Goal: Task Accomplishment & Management: Use online tool/utility

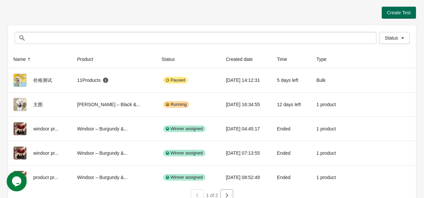
click at [400, 14] on span "Create Test" at bounding box center [399, 12] width 24 height 5
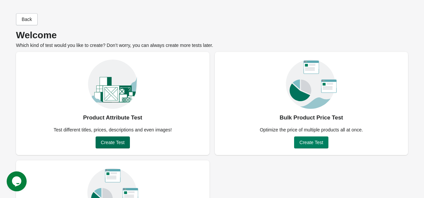
click at [112, 141] on span "Create Test" at bounding box center [113, 142] width 24 height 5
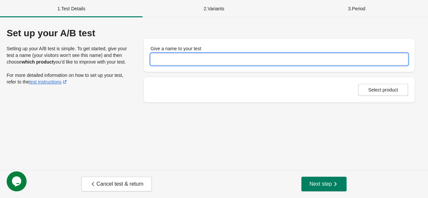
click at [191, 57] on input "Give a name to your test" at bounding box center [280, 59] width 258 height 12
type input "*****"
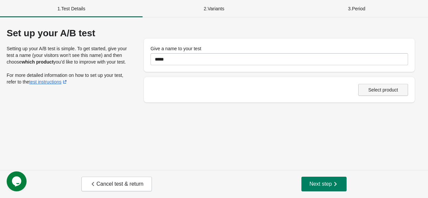
click at [387, 86] on button "Select product" at bounding box center [384, 90] width 50 height 12
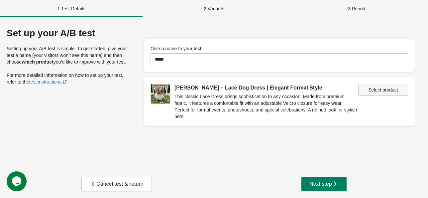
click at [381, 90] on span "Select product" at bounding box center [384, 89] width 30 height 5
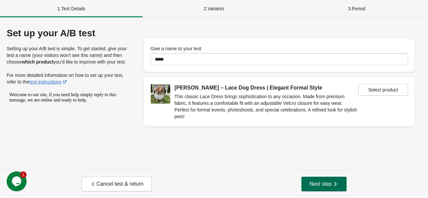
click at [325, 183] on span "Next step" at bounding box center [324, 184] width 29 height 7
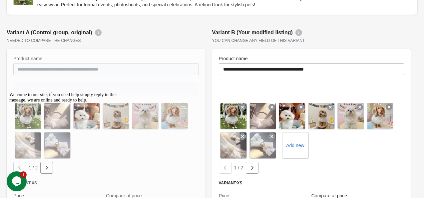
scroll to position [100, 0]
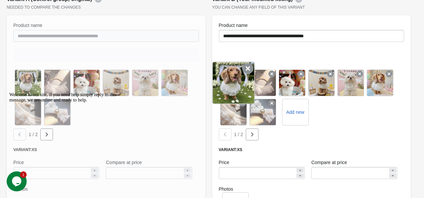
click at [247, 69] on icon at bounding box center [247, 68] width 11 height 11
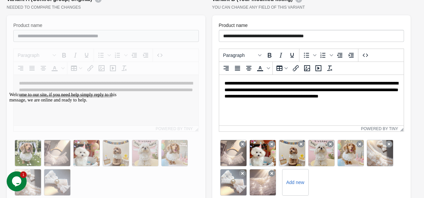
scroll to position [0, 0]
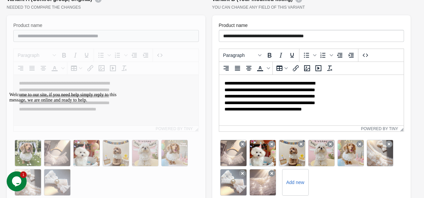
click at [239, 70] on div "**********" at bounding box center [311, 90] width 185 height 83
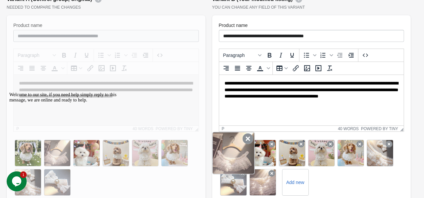
click at [242, 145] on div at bounding box center [233, 153] width 43 height 43
click at [245, 138] on icon at bounding box center [247, 138] width 11 height 11
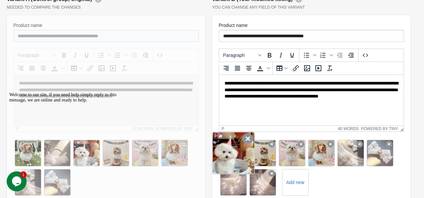
click at [247, 140] on icon at bounding box center [247, 138] width 11 height 11
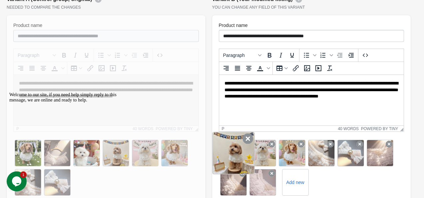
click at [243, 143] on icon at bounding box center [247, 138] width 11 height 11
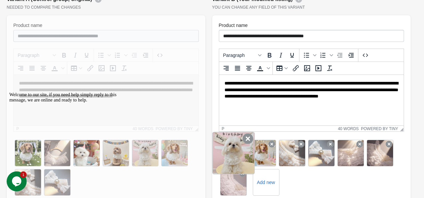
click at [246, 142] on icon at bounding box center [247, 138] width 11 height 11
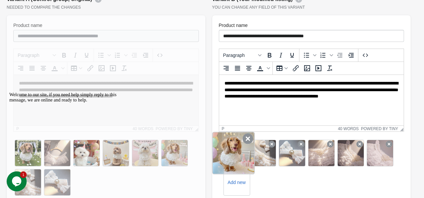
click at [246, 140] on icon at bounding box center [247, 138] width 11 height 11
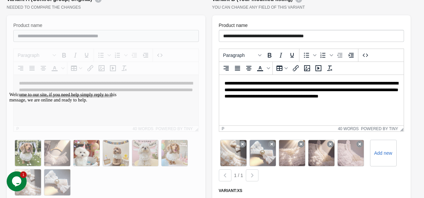
click at [246, 141] on icon at bounding box center [242, 144] width 7 height 7
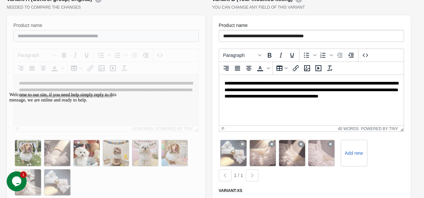
click at [246, 141] on icon at bounding box center [242, 144] width 7 height 7
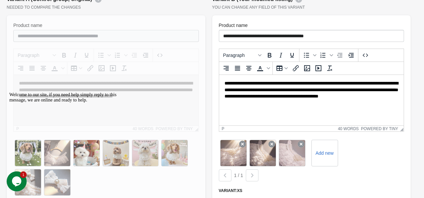
click at [246, 141] on icon at bounding box center [242, 144] width 7 height 7
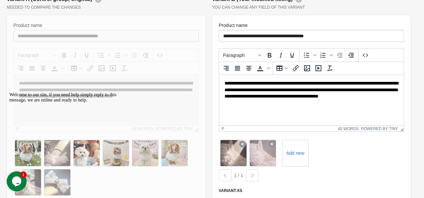
click at [246, 141] on icon at bounding box center [242, 144] width 7 height 7
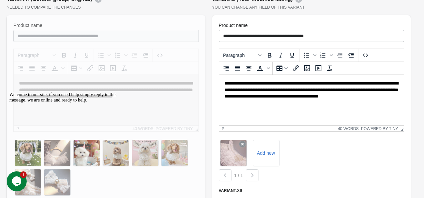
click at [246, 141] on icon at bounding box center [242, 144] width 7 height 7
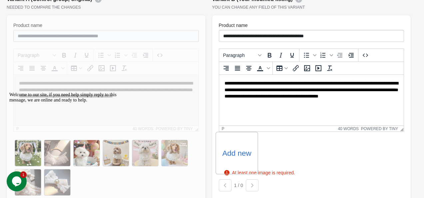
click at [244, 150] on label "Add new" at bounding box center [236, 153] width 29 height 11
click at [0, 0] on input "Add new" at bounding box center [0, 0] width 0 height 0
click at [239, 146] on div "Add new" at bounding box center [236, 153] width 43 height 43
click at [241, 154] on label "Add new" at bounding box center [236, 153] width 29 height 11
click at [0, 0] on input "Add new" at bounding box center [0, 0] width 0 height 0
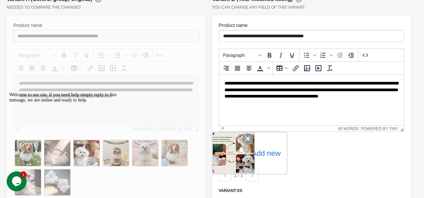
click at [247, 138] on icon at bounding box center [247, 138] width 11 height 11
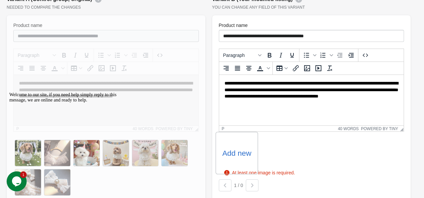
click at [243, 154] on label "Add new" at bounding box center [236, 153] width 29 height 11
click at [0, 0] on input "Add new" at bounding box center [0, 0] width 0 height 0
click at [236, 153] on label "Add new" at bounding box center [236, 153] width 29 height 11
click at [0, 0] on input "Add new" at bounding box center [0, 0] width 0 height 0
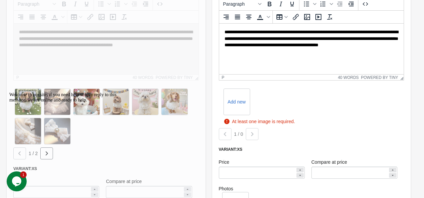
scroll to position [166, 0]
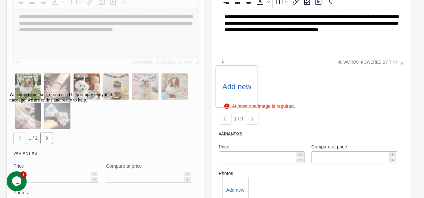
click at [240, 87] on label "Add new" at bounding box center [236, 86] width 29 height 11
click at [0, 0] on input "Add new" at bounding box center [0, 0] width 0 height 0
click at [241, 93] on div "Add new" at bounding box center [236, 86] width 43 height 43
click at [238, 86] on label "Add new" at bounding box center [236, 86] width 29 height 11
click at [0, 0] on input "Add new" at bounding box center [0, 0] width 0 height 0
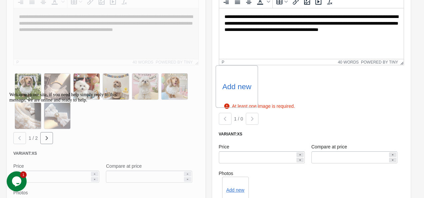
click at [240, 90] on label "Add new" at bounding box center [236, 86] width 29 height 11
click at [0, 0] on input "Add new" at bounding box center [0, 0] width 0 height 0
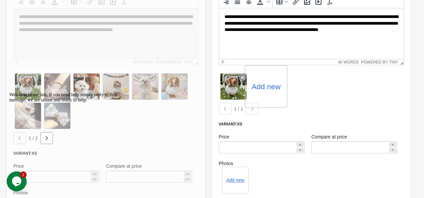
click at [266, 88] on label "Add new" at bounding box center [265, 86] width 29 height 11
click at [0, 0] on input "Add new" at bounding box center [0, 0] width 0 height 0
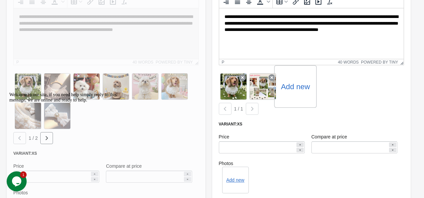
click at [293, 89] on label "Add new" at bounding box center [294, 86] width 29 height 11
click at [0, 0] on input "Add new" at bounding box center [0, 0] width 0 height 0
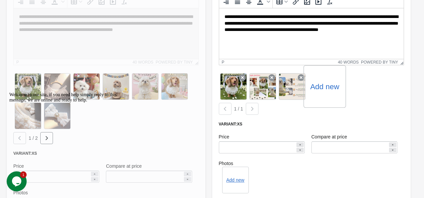
click at [324, 91] on label "Add new" at bounding box center [324, 86] width 29 height 11
click at [0, 0] on input "Add new" at bounding box center [0, 0] width 0 height 0
click at [349, 88] on label "Add new" at bounding box center [353, 86] width 29 height 11
click at [0, 0] on input "Add new" at bounding box center [0, 0] width 0 height 0
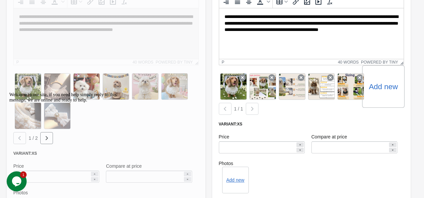
click at [379, 90] on label "Add new" at bounding box center [382, 86] width 29 height 11
click at [0, 0] on input "Add new" at bounding box center [0, 0] width 0 height 0
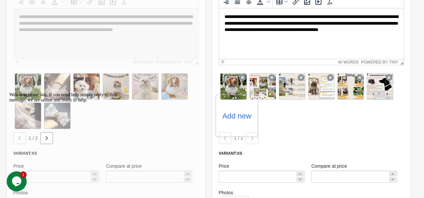
click at [240, 125] on div "Add new" at bounding box center [236, 115] width 43 height 43
click at [245, 118] on label "Add new" at bounding box center [236, 115] width 29 height 11
click at [0, 0] on input "Add new" at bounding box center [0, 0] width 0 height 0
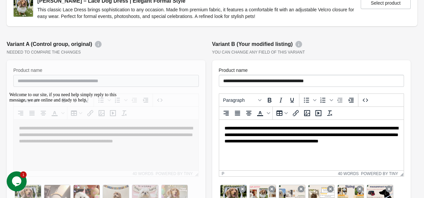
scroll to position [67, 0]
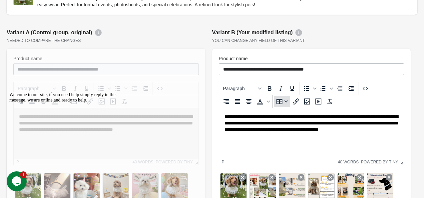
click at [286, 101] on icon "Table" at bounding box center [285, 101] width 3 height 3
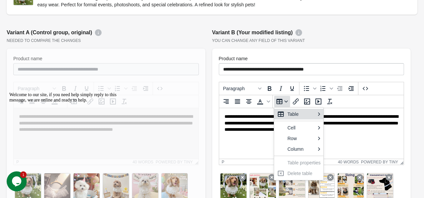
click at [285, 101] on icon "Table" at bounding box center [285, 101] width 3 height 3
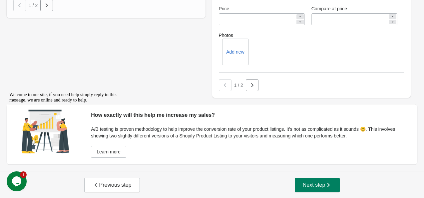
scroll to position [496, 0]
click at [318, 186] on span "Next step" at bounding box center [316, 184] width 29 height 7
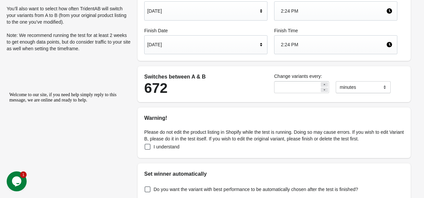
scroll to position [97, 0]
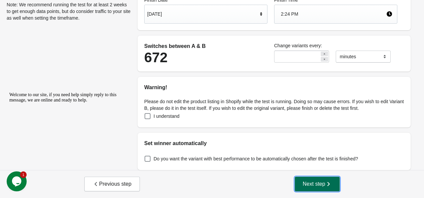
click at [314, 181] on span "Next step" at bounding box center [316, 184] width 29 height 7
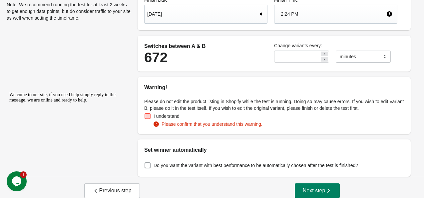
click at [146, 116] on span at bounding box center [147, 116] width 6 height 6
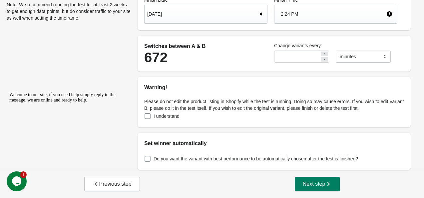
click at [146, 161] on span at bounding box center [147, 159] width 6 height 6
click at [148, 160] on span at bounding box center [147, 159] width 6 height 6
click at [307, 182] on span "Next step" at bounding box center [316, 184] width 29 height 7
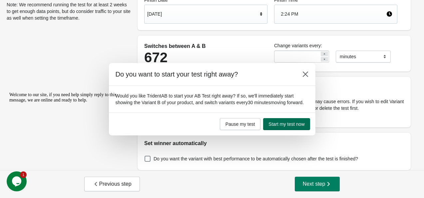
click at [285, 125] on span "Start my test now" at bounding box center [286, 123] width 36 height 5
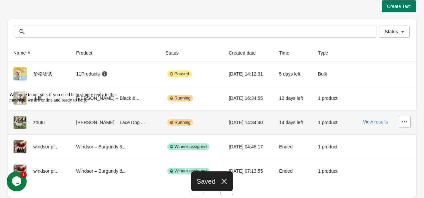
scroll to position [8, 0]
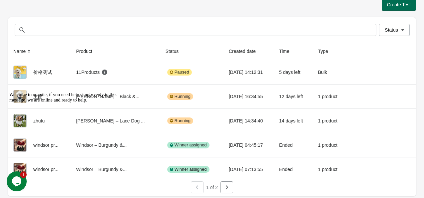
click at [399, 5] on span "Create Test" at bounding box center [399, 4] width 24 height 5
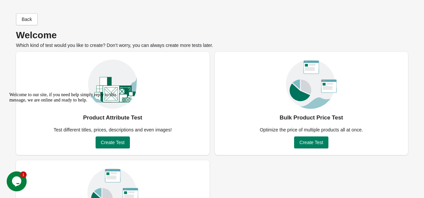
drag, startPoint x: 118, startPoint y: 143, endPoint x: 112, endPoint y: 218, distance: 74.8
click at [118, 103] on div "Welcome to our site, if you need help simply reply to this message, we are onli…" at bounding box center [69, 97] width 120 height 11
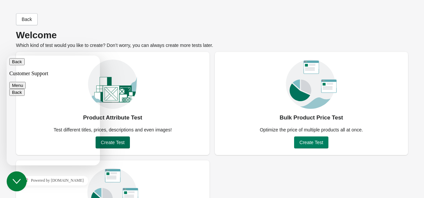
click at [122, 142] on span "Create Test" at bounding box center [113, 142] width 24 height 5
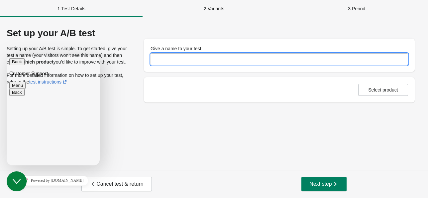
click at [212, 58] on input "Give a name to your test" at bounding box center [280, 59] width 258 height 12
type input "*"
type input "****"
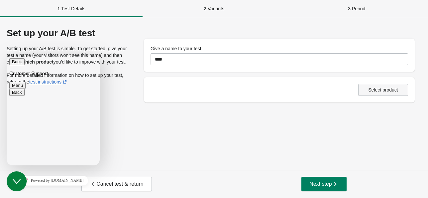
click at [384, 92] on span "Select product" at bounding box center [384, 89] width 30 height 5
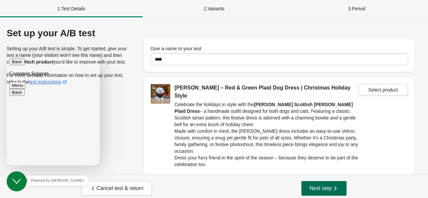
click at [318, 185] on span "Next step" at bounding box center [324, 188] width 29 height 7
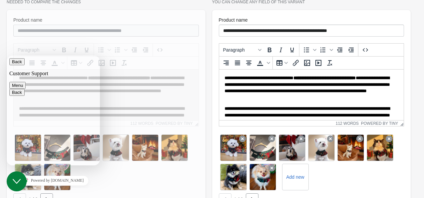
scroll to position [166, 0]
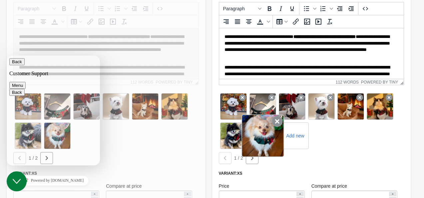
click at [275, 121] on icon at bounding box center [276, 121] width 11 height 11
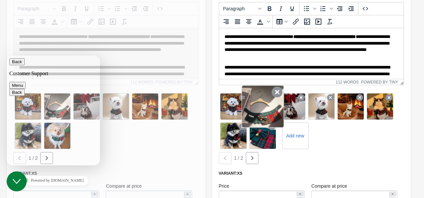
click at [274, 89] on icon at bounding box center [276, 92] width 11 height 11
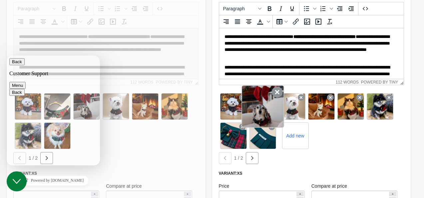
click at [275, 91] on icon at bounding box center [276, 92] width 11 height 11
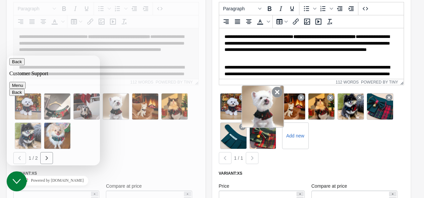
click at [273, 94] on icon at bounding box center [276, 92] width 11 height 11
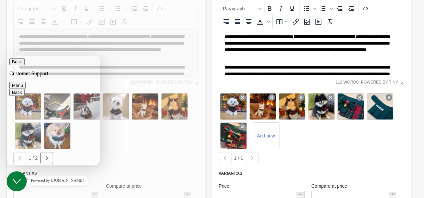
click at [273, 94] on icon at bounding box center [271, 97] width 7 height 7
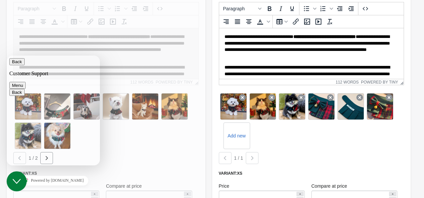
click at [273, 94] on icon at bounding box center [271, 97] width 7 height 7
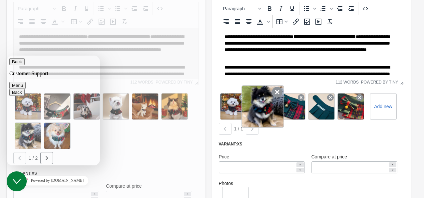
click at [275, 93] on icon at bounding box center [276, 92] width 11 height 11
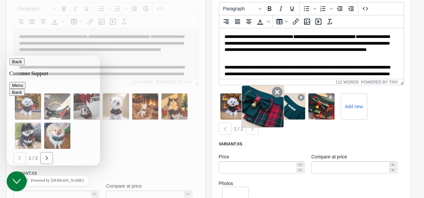
click at [275, 93] on icon at bounding box center [276, 92] width 11 height 11
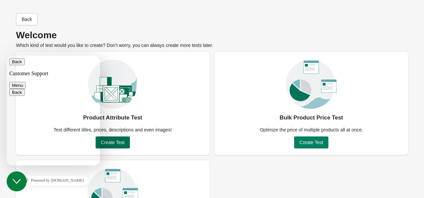
click at [109, 142] on span "Create Test" at bounding box center [113, 142] width 24 height 5
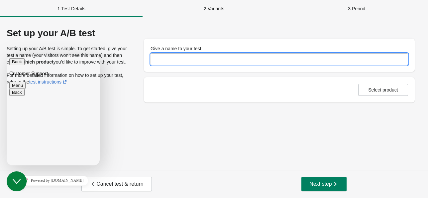
click at [219, 56] on input "Give a name to your test" at bounding box center [280, 59] width 258 height 12
type input "****"
click at [363, 89] on button "Select product" at bounding box center [384, 90] width 50 height 12
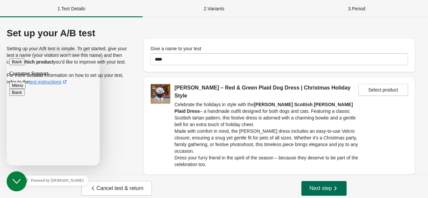
click at [325, 186] on span "Next step" at bounding box center [324, 188] width 29 height 7
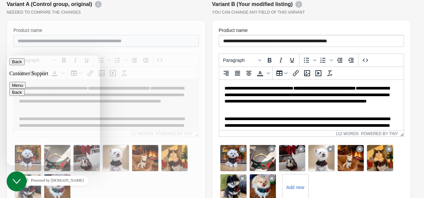
scroll to position [166, 0]
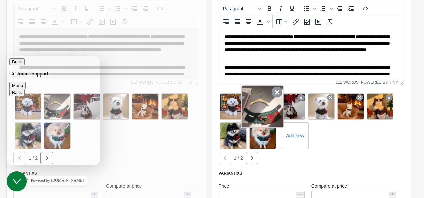
click at [275, 92] on icon at bounding box center [276, 92] width 11 height 11
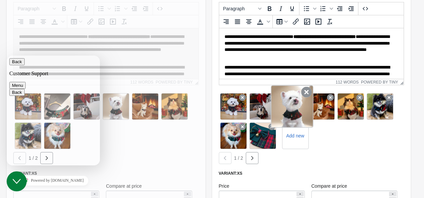
click at [305, 95] on icon at bounding box center [306, 92] width 11 height 11
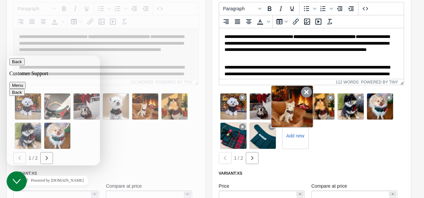
click at [303, 96] on icon at bounding box center [306, 92] width 11 height 11
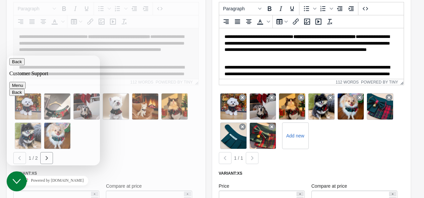
click at [303, 96] on icon at bounding box center [300, 97] width 7 height 7
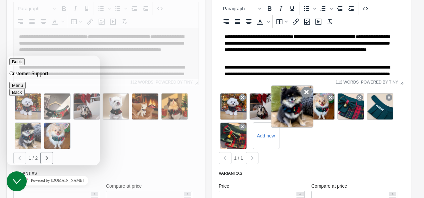
click at [303, 94] on icon at bounding box center [306, 92] width 11 height 11
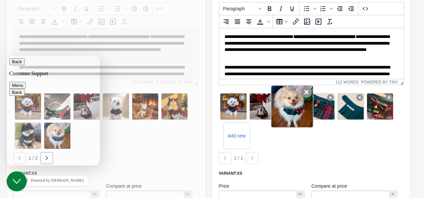
click at [303, 92] on icon at bounding box center [306, 92] width 11 height 11
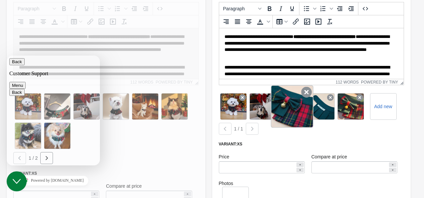
click at [301, 96] on icon at bounding box center [306, 92] width 11 height 11
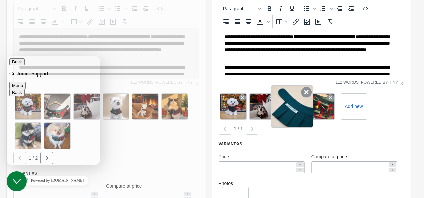
click at [301, 95] on icon at bounding box center [306, 92] width 11 height 11
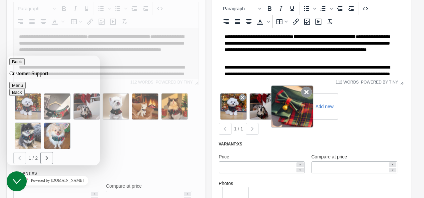
click at [304, 93] on icon at bounding box center [306, 92] width 11 height 11
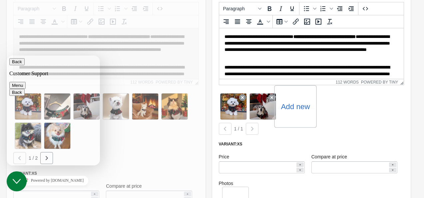
click at [298, 105] on label "Add new" at bounding box center [294, 106] width 29 height 11
click at [0, 0] on input "Add new" at bounding box center [0, 0] width 0 height 0
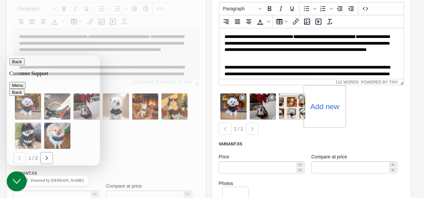
click at [331, 110] on label "Add new" at bounding box center [324, 106] width 29 height 11
click at [0, 0] on input "Add new" at bounding box center [0, 0] width 0 height 0
click at [346, 111] on div "Add new" at bounding box center [353, 106] width 43 height 43
click at [355, 105] on label "Add new" at bounding box center [353, 106] width 29 height 11
click at [0, 0] on input "Add new" at bounding box center [0, 0] width 0 height 0
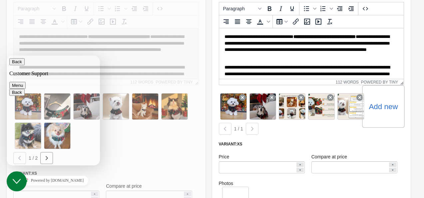
click at [384, 109] on label "Add new" at bounding box center [382, 106] width 29 height 11
click at [0, 0] on input "Add new" at bounding box center [0, 0] width 0 height 0
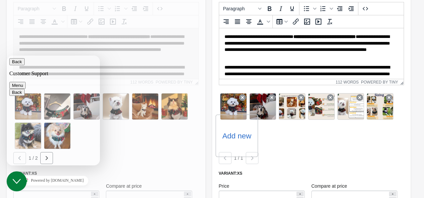
click at [243, 142] on div "Add new" at bounding box center [236, 135] width 43 height 43
click at [234, 132] on label "Add new" at bounding box center [236, 135] width 29 height 11
click at [0, 0] on input "Add new" at bounding box center [0, 0] width 0 height 0
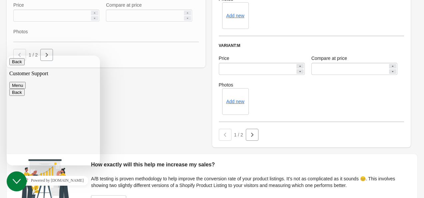
scroll to position [516, 0]
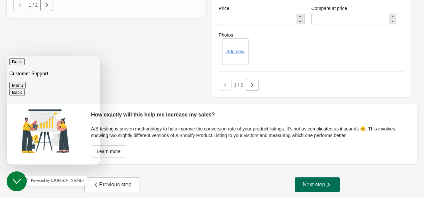
click at [315, 186] on span "Next step" at bounding box center [316, 184] width 29 height 7
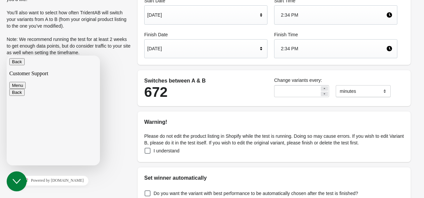
scroll to position [97, 0]
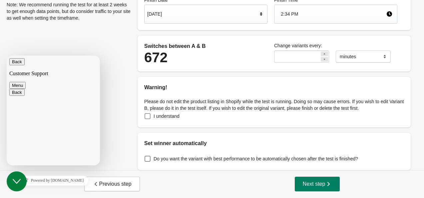
click at [144, 118] on span at bounding box center [147, 116] width 7 height 7
click at [315, 186] on span "Next step" at bounding box center [316, 184] width 29 height 7
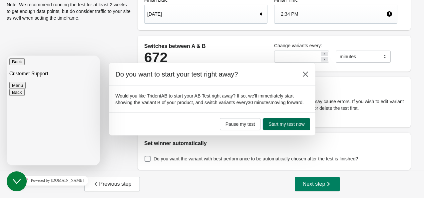
click at [282, 124] on span "Start my test now" at bounding box center [286, 123] width 36 height 5
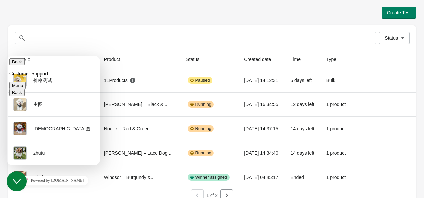
click at [19, 183] on icon "Close Chat This icon closes the chat window." at bounding box center [17, 181] width 8 height 8
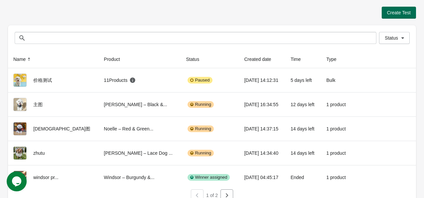
click at [393, 11] on span "Create Test" at bounding box center [399, 12] width 24 height 5
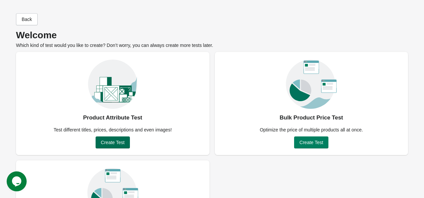
click at [129, 145] on button "Create Test" at bounding box center [112, 142] width 34 height 12
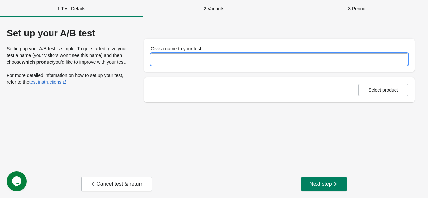
click at [224, 55] on input "Give a name to your test" at bounding box center [280, 59] width 258 height 12
type input "******"
click at [380, 86] on button "Select product" at bounding box center [384, 90] width 50 height 12
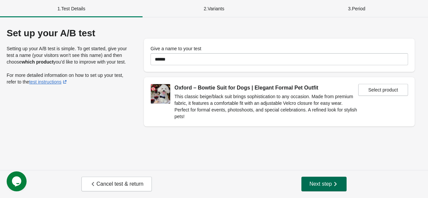
click at [324, 182] on span "Next step" at bounding box center [324, 184] width 29 height 7
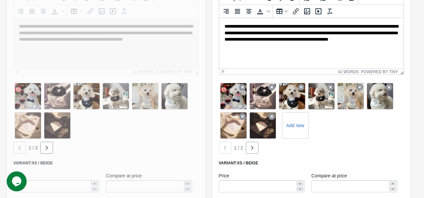
scroll to position [166, 0]
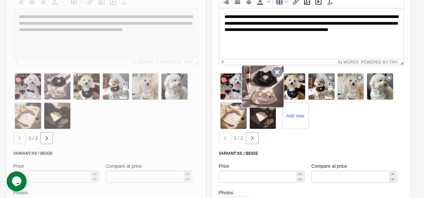
click at [275, 71] on icon at bounding box center [276, 72] width 11 height 11
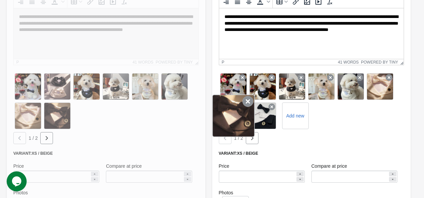
click at [247, 101] on icon at bounding box center [247, 101] width 11 height 11
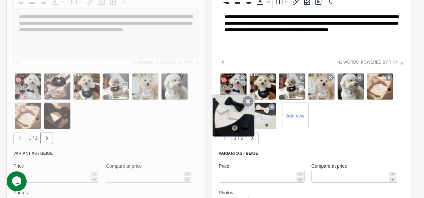
click at [246, 102] on icon at bounding box center [247, 101] width 11 height 11
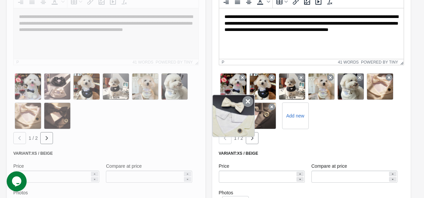
click at [249, 103] on icon at bounding box center [247, 101] width 11 height 11
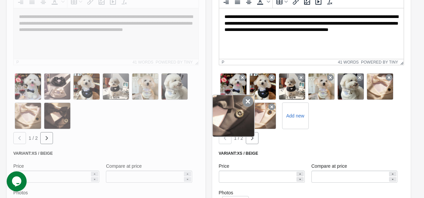
click at [244, 103] on icon at bounding box center [247, 101] width 11 height 11
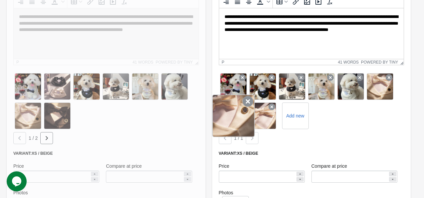
click at [246, 101] on icon at bounding box center [247, 101] width 11 height 11
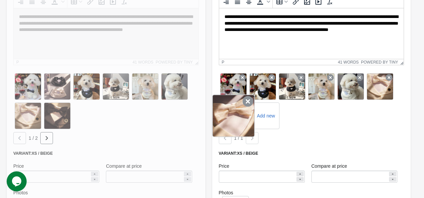
click at [246, 102] on icon at bounding box center [247, 101] width 11 height 11
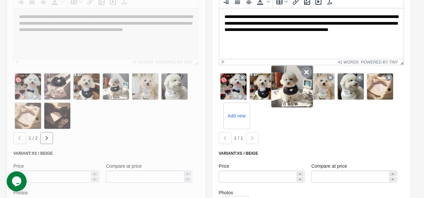
click at [304, 73] on icon at bounding box center [306, 72] width 11 height 11
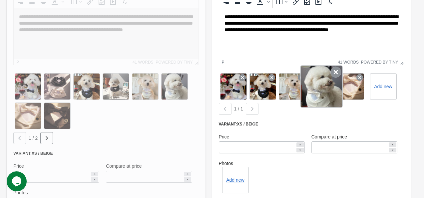
click at [335, 72] on icon at bounding box center [335, 72] width 11 height 11
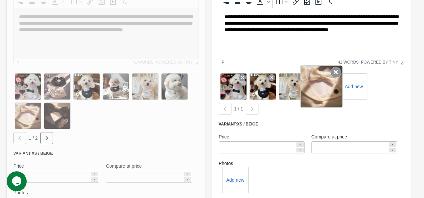
click at [330, 75] on icon at bounding box center [335, 72] width 11 height 11
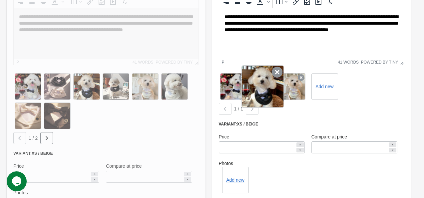
click at [275, 74] on icon at bounding box center [276, 72] width 11 height 11
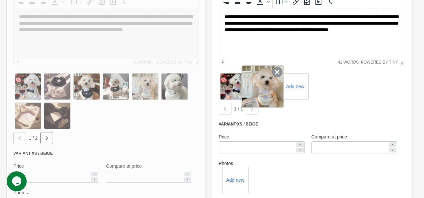
click at [275, 72] on icon at bounding box center [276, 72] width 11 height 11
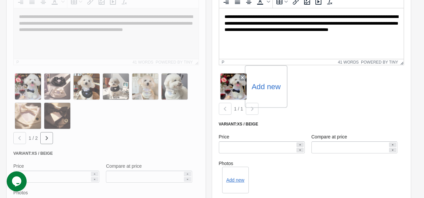
click at [269, 88] on label "Add new" at bounding box center [265, 86] width 29 height 11
click at [0, 0] on input "Add new" at bounding box center [0, 0] width 0 height 0
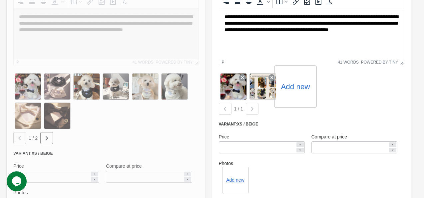
click at [293, 90] on label "Add new" at bounding box center [294, 86] width 29 height 11
click at [0, 0] on input "Add new" at bounding box center [0, 0] width 0 height 0
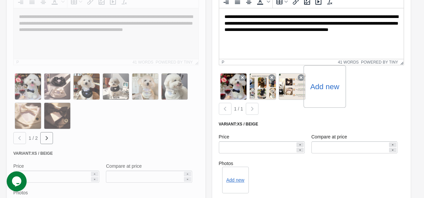
click at [321, 89] on label "Add new" at bounding box center [324, 86] width 29 height 11
click at [0, 0] on input "Add new" at bounding box center [0, 0] width 0 height 0
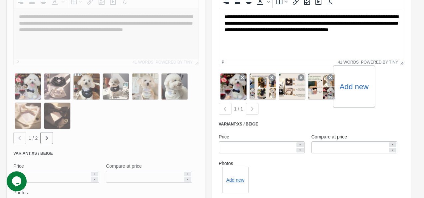
click at [360, 84] on label "Add new" at bounding box center [353, 86] width 29 height 11
click at [0, 0] on input "Add new" at bounding box center [0, 0] width 0 height 0
click at [381, 88] on label "Add new" at bounding box center [382, 86] width 29 height 11
click at [0, 0] on input "Add new" at bounding box center [0, 0] width 0 height 0
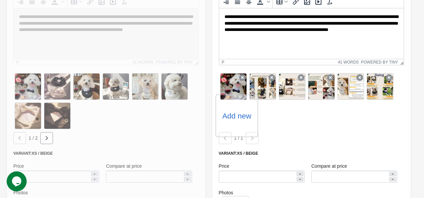
click at [237, 118] on label "Add new" at bounding box center [236, 115] width 29 height 11
click at [0, 0] on input "Add new" at bounding box center [0, 0] width 0 height 0
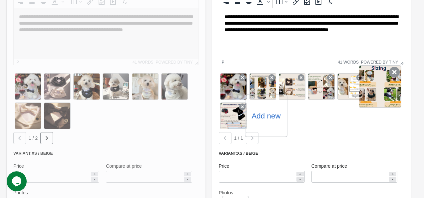
click at [392, 73] on icon at bounding box center [394, 72] width 11 height 11
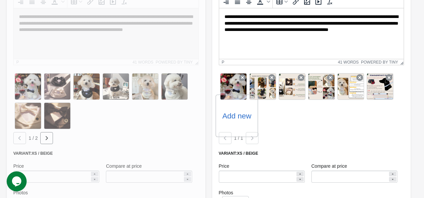
click at [238, 120] on label "Add new" at bounding box center [236, 115] width 29 height 11
click at [0, 0] on input "Add new" at bounding box center [0, 0] width 0 height 0
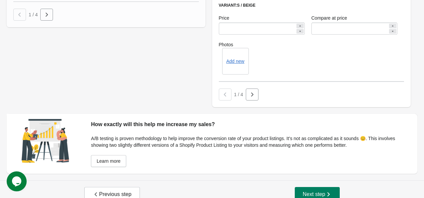
scroll to position [496, 0]
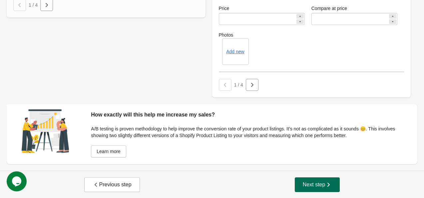
click at [309, 180] on button "Next step" at bounding box center [316, 184] width 45 height 15
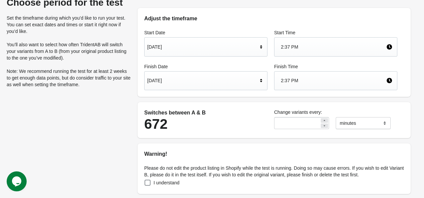
scroll to position [97, 0]
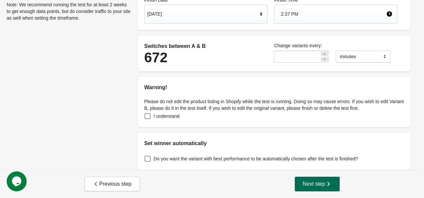
click at [318, 185] on span "Next step" at bounding box center [316, 184] width 29 height 7
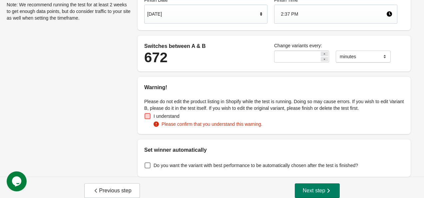
click at [147, 116] on span at bounding box center [147, 116] width 6 height 6
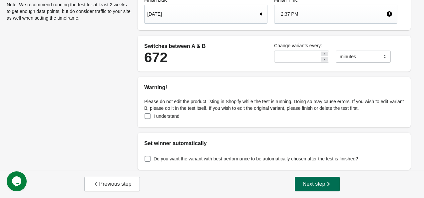
click at [327, 185] on icon "button" at bounding box center [328, 184] width 7 height 7
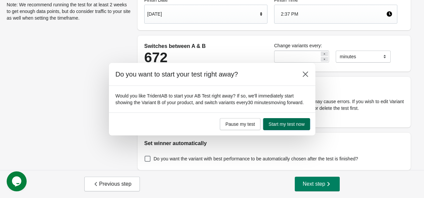
click at [288, 124] on span "Start my test now" at bounding box center [286, 123] width 36 height 5
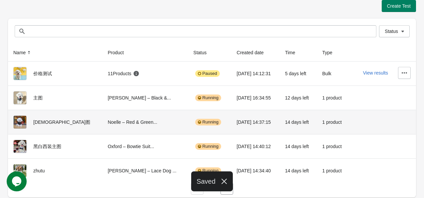
scroll to position [8, 0]
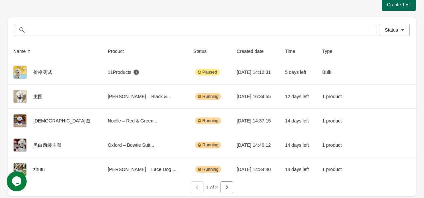
click at [390, 4] on span "Create Test" at bounding box center [399, 4] width 24 height 5
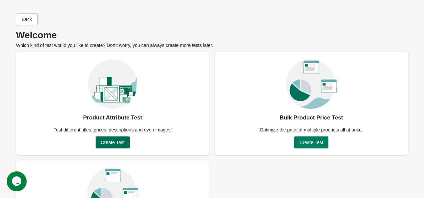
click at [116, 146] on button "Create Test" at bounding box center [112, 142] width 34 height 12
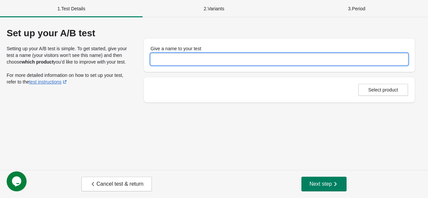
click at [170, 61] on input "Give a name to your test" at bounding box center [280, 59] width 258 height 12
type input "*"
type input "*****"
click at [383, 92] on span "Select product" at bounding box center [384, 89] width 30 height 5
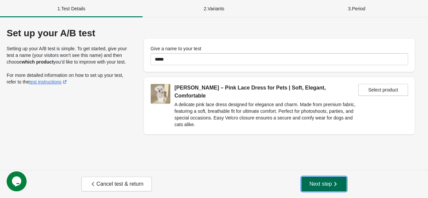
click at [317, 184] on span "Next step" at bounding box center [324, 184] width 29 height 7
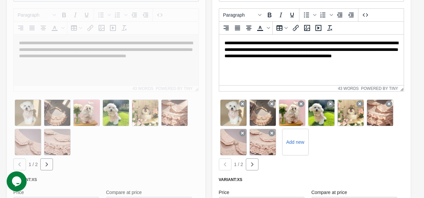
scroll to position [166, 0]
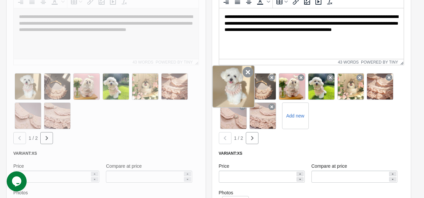
click at [244, 73] on icon at bounding box center [247, 72] width 11 height 11
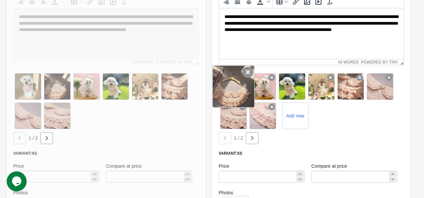
click at [246, 71] on icon at bounding box center [247, 72] width 11 height 11
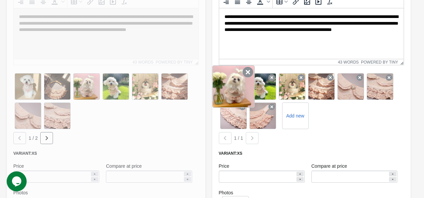
click at [245, 74] on icon at bounding box center [247, 72] width 11 height 11
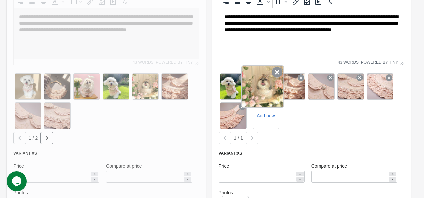
click at [277, 73] on icon at bounding box center [276, 72] width 11 height 11
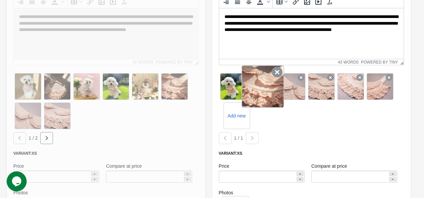
click at [275, 74] on icon at bounding box center [276, 72] width 11 height 11
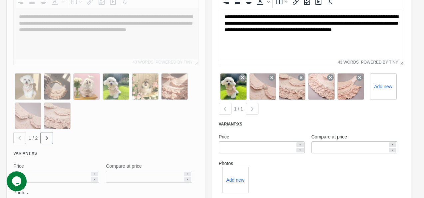
click at [275, 74] on icon at bounding box center [271, 77] width 7 height 7
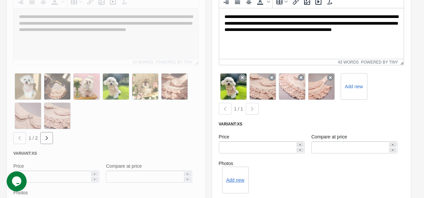
click at [275, 74] on icon at bounding box center [271, 77] width 7 height 7
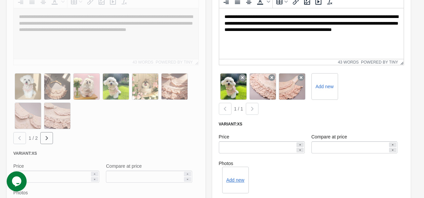
click at [275, 74] on icon at bounding box center [271, 77] width 7 height 7
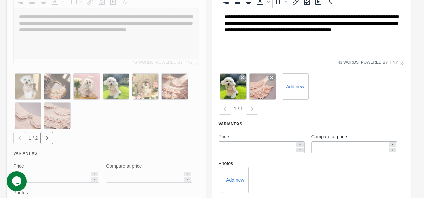
click at [275, 74] on icon at bounding box center [271, 77] width 7 height 7
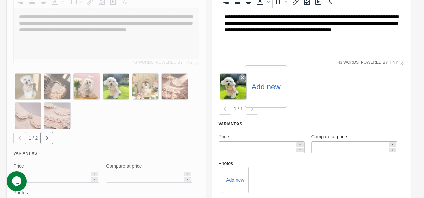
click at [269, 85] on label "Add new" at bounding box center [265, 86] width 29 height 11
click at [0, 0] on input "Add new" at bounding box center [0, 0] width 0 height 0
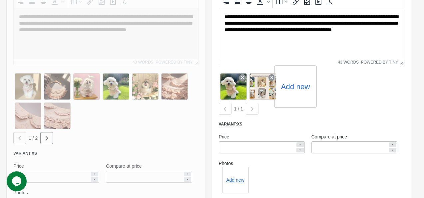
click at [294, 95] on div "Add new" at bounding box center [295, 86] width 43 height 43
click at [297, 89] on label "Add new" at bounding box center [294, 86] width 29 height 11
click at [0, 0] on input "Add new" at bounding box center [0, 0] width 0 height 0
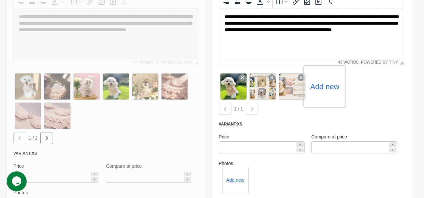
click at [325, 91] on label "Add new" at bounding box center [324, 86] width 29 height 11
click at [0, 0] on input "Add new" at bounding box center [0, 0] width 0 height 0
click at [357, 90] on label "Add new" at bounding box center [353, 86] width 29 height 11
click at [0, 0] on input "Add new" at bounding box center [0, 0] width 0 height 0
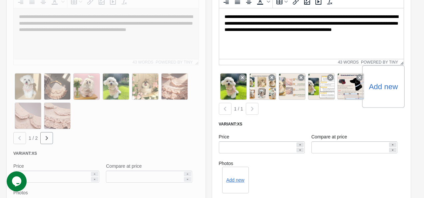
click at [383, 93] on div "Add new" at bounding box center [383, 86] width 43 height 43
click at [395, 85] on label "Add new" at bounding box center [382, 86] width 29 height 11
click at [0, 0] on input "Add new" at bounding box center [0, 0] width 0 height 0
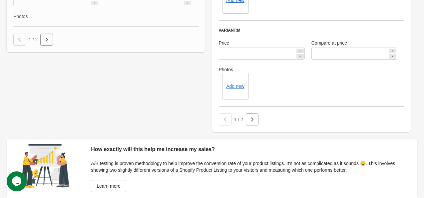
scroll to position [496, 0]
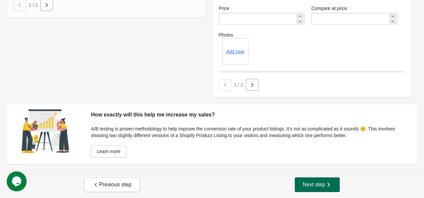
click at [309, 188] on button "Next step" at bounding box center [316, 184] width 45 height 15
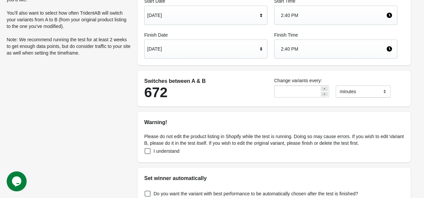
scroll to position [97, 0]
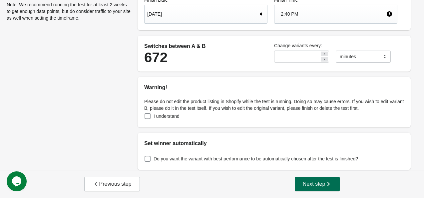
click at [310, 185] on span "Next step" at bounding box center [316, 184] width 29 height 7
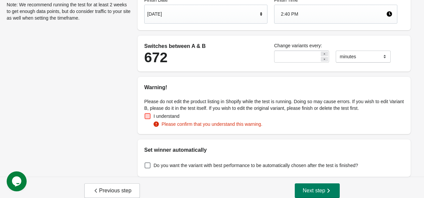
click at [147, 116] on span at bounding box center [147, 116] width 6 height 6
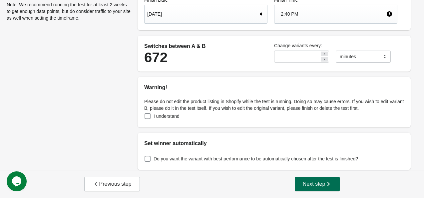
click at [308, 182] on span "Next step" at bounding box center [316, 184] width 29 height 7
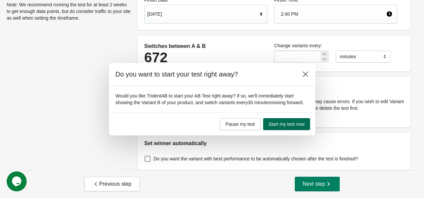
click at [291, 123] on span "Start my test now" at bounding box center [286, 123] width 36 height 5
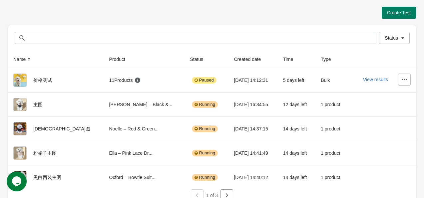
scroll to position [8, 0]
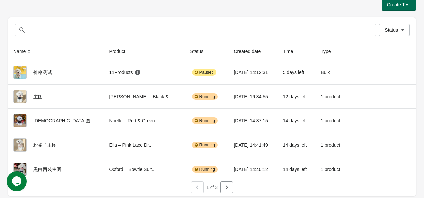
click at [400, 7] on span "Create Test" at bounding box center [399, 4] width 24 height 5
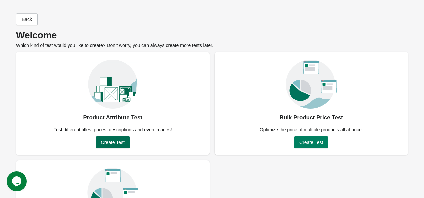
click at [117, 148] on button "Create Test" at bounding box center [112, 142] width 34 height 12
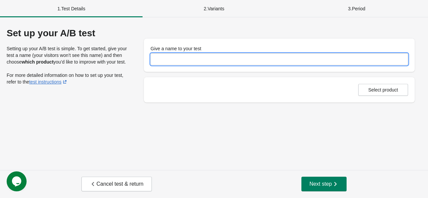
click at [184, 55] on input "Give a name to your test" at bounding box center [280, 59] width 258 height 12
type input "*****"
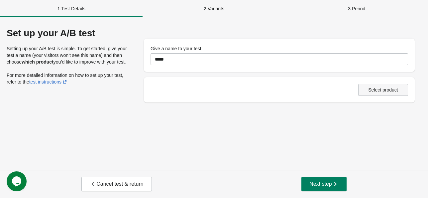
click at [367, 87] on span "Select product" at bounding box center [383, 89] width 39 height 5
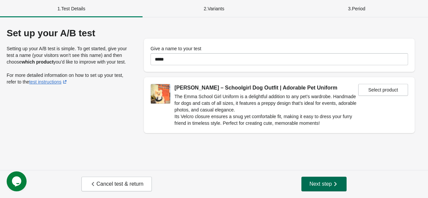
click at [328, 182] on span "Next step" at bounding box center [324, 184] width 29 height 7
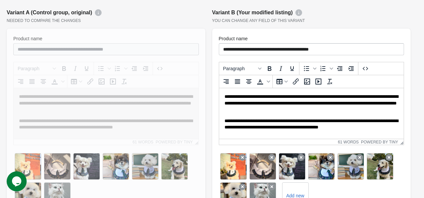
scroll to position [166, 0]
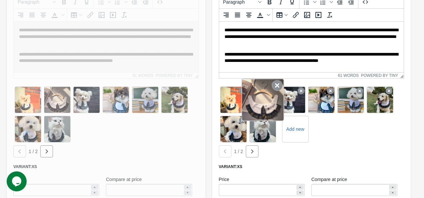
click at [274, 80] on icon at bounding box center [276, 85] width 11 height 11
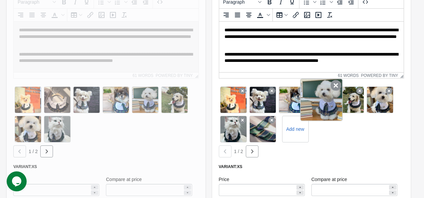
click at [332, 81] on icon at bounding box center [335, 85] width 11 height 11
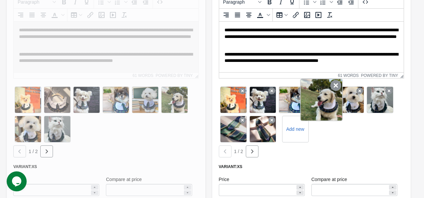
click at [334, 80] on icon at bounding box center [335, 85] width 11 height 11
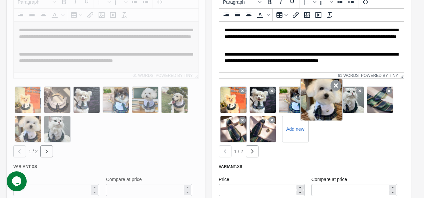
click at [333, 81] on icon at bounding box center [335, 85] width 11 height 11
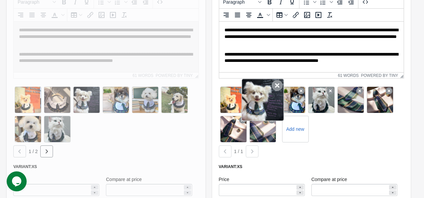
click at [275, 80] on icon at bounding box center [276, 85] width 11 height 11
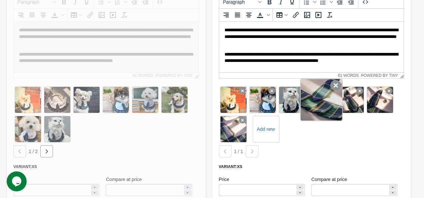
click at [335, 80] on icon at bounding box center [335, 85] width 11 height 11
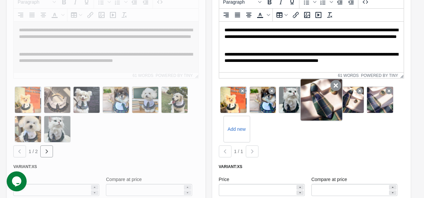
click at [332, 82] on icon at bounding box center [335, 85] width 11 height 11
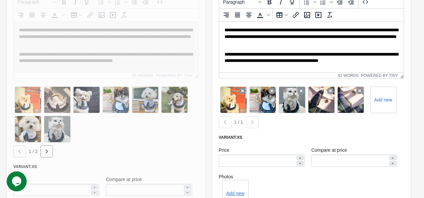
click at [332, 87] on icon at bounding box center [330, 90] width 7 height 7
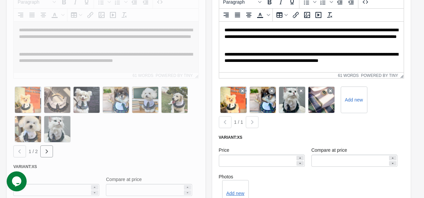
click at [332, 87] on icon at bounding box center [330, 90] width 7 height 7
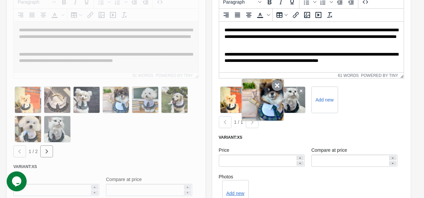
click at [275, 80] on icon at bounding box center [276, 85] width 11 height 11
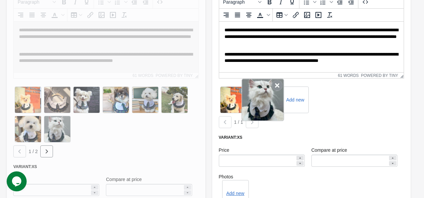
click at [275, 80] on icon at bounding box center [276, 85] width 11 height 11
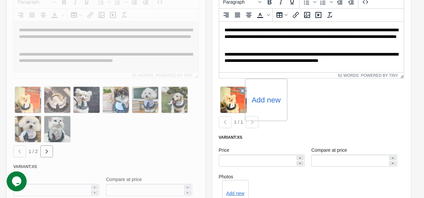
click at [265, 94] on label "Add new" at bounding box center [265, 99] width 29 height 11
click at [0, 0] on input "Add new" at bounding box center [0, 0] width 0 height 0
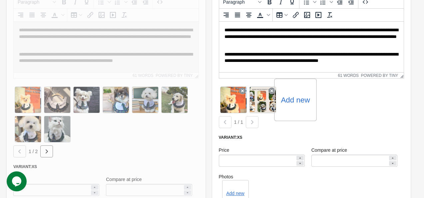
click at [298, 94] on label "Add new" at bounding box center [294, 99] width 29 height 11
click at [0, 0] on input "Add new" at bounding box center [0, 0] width 0 height 0
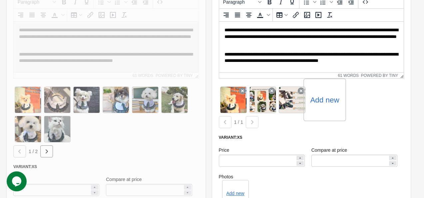
click at [326, 94] on label "Add new" at bounding box center [324, 99] width 29 height 11
click at [0, 0] on input "Add new" at bounding box center [0, 0] width 0 height 0
click at [360, 105] on div "Add new" at bounding box center [353, 100] width 43 height 43
click at [360, 98] on div "Add new" at bounding box center [353, 100] width 43 height 43
click at [349, 94] on label "Add new" at bounding box center [353, 99] width 29 height 11
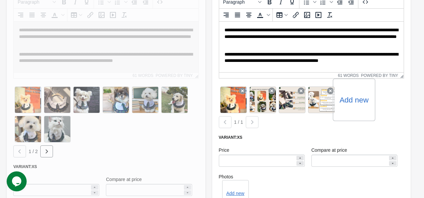
click at [0, 0] on input "Add new" at bounding box center [0, 0] width 0 height 0
click at [382, 101] on div "Add new" at bounding box center [383, 100] width 43 height 43
click at [382, 94] on label "Add new" at bounding box center [382, 99] width 29 height 11
click at [0, 0] on input "Add new" at bounding box center [0, 0] width 0 height 0
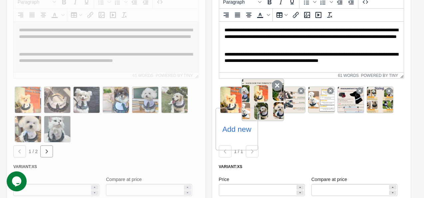
click at [257, 96] on div at bounding box center [262, 100] width 43 height 43
click at [266, 95] on div at bounding box center [262, 100] width 43 height 43
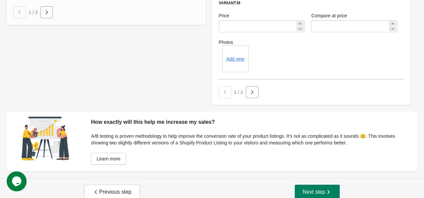
scroll to position [502, 0]
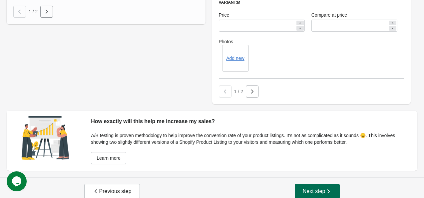
click at [309, 188] on span "Next step" at bounding box center [316, 191] width 29 height 7
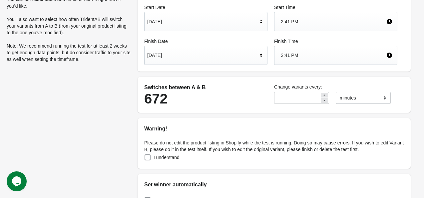
scroll to position [97, 0]
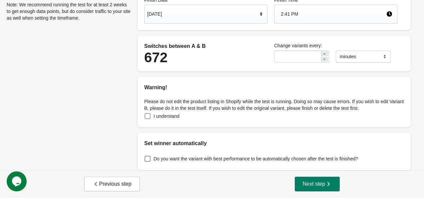
click at [145, 119] on label "I understand" at bounding box center [161, 115] width 35 height 9
click at [315, 180] on button "Next step" at bounding box center [316, 184] width 45 height 15
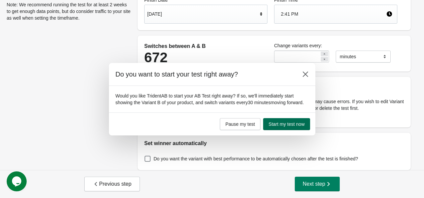
click at [278, 121] on span "Start my test now" at bounding box center [286, 123] width 36 height 5
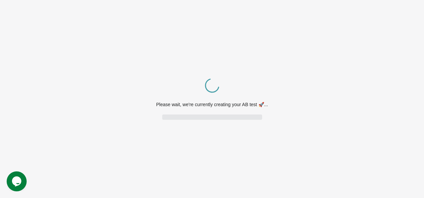
scroll to position [0, 0]
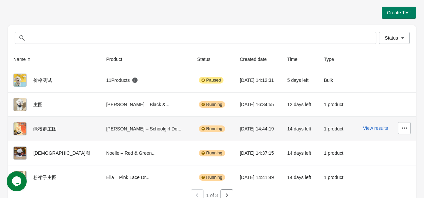
click at [12, 132] on th "绿校群主图" at bounding box center [54, 128] width 93 height 24
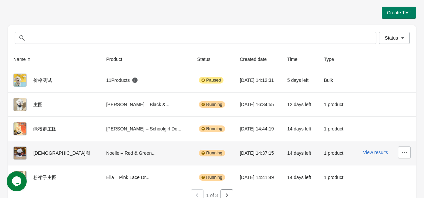
click at [39, 142] on th "[DEMOGRAPHIC_DATA]图" at bounding box center [54, 153] width 93 height 24
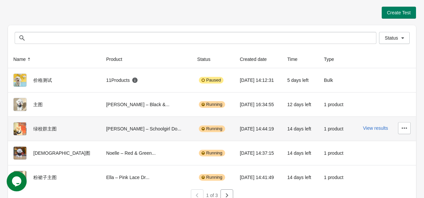
click at [23, 128] on img at bounding box center [19, 128] width 13 height 13
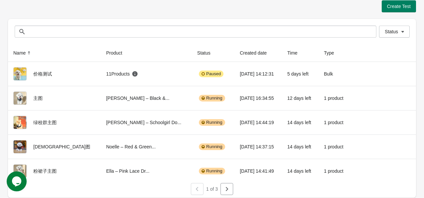
scroll to position [8, 0]
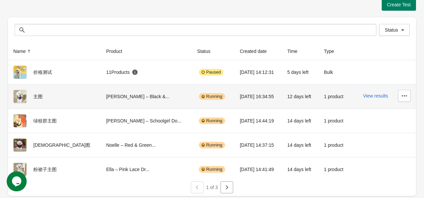
click at [199, 95] on div "Running" at bounding box center [212, 96] width 26 height 7
drag, startPoint x: 198, startPoint y: 97, endPoint x: 152, endPoint y: 98, distance: 46.6
click at [201, 98] on img at bounding box center [202, 96] width 3 height 5
click at [29, 96] on div at bounding box center [23, 96] width 20 height 13
click at [199, 98] on div "Running" at bounding box center [212, 96] width 26 height 7
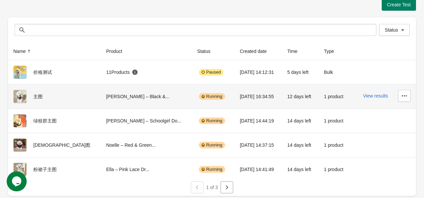
click at [199, 95] on div "Running" at bounding box center [212, 96] width 26 height 7
drag, startPoint x: 166, startPoint y: 95, endPoint x: 321, endPoint y: 92, distance: 155.1
click at [324, 92] on div "1 product" at bounding box center [334, 96] width 21 height 13
click at [405, 96] on icon "button" at bounding box center [404, 95] width 7 height 7
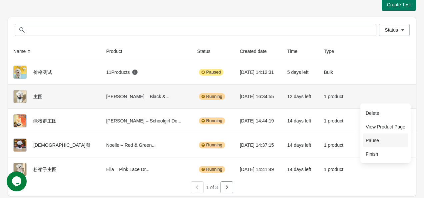
click at [392, 138] on span "Pause" at bounding box center [385, 140] width 40 height 7
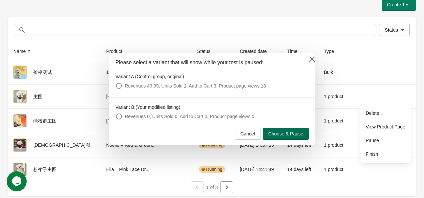
click at [274, 135] on span "Choose & Pause" at bounding box center [285, 133] width 35 height 5
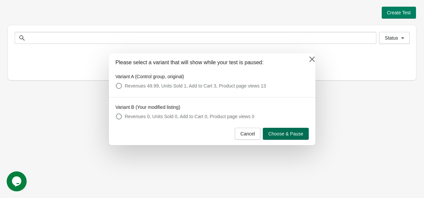
click at [287, 135] on span "Choose & Pause" at bounding box center [285, 133] width 35 height 5
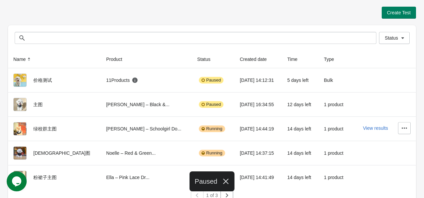
scroll to position [8, 0]
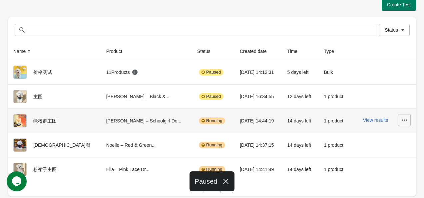
click at [401, 118] on icon "button" at bounding box center [404, 120] width 7 height 7
click at [375, 164] on span "Pause" at bounding box center [385, 164] width 40 height 7
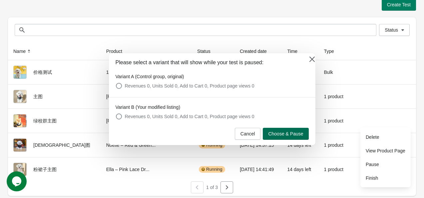
click at [276, 133] on span "Choose & Pause" at bounding box center [285, 133] width 35 height 5
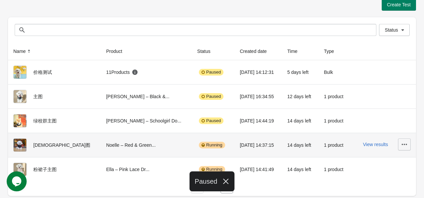
click at [403, 143] on icon "button" at bounding box center [404, 144] width 7 height 7
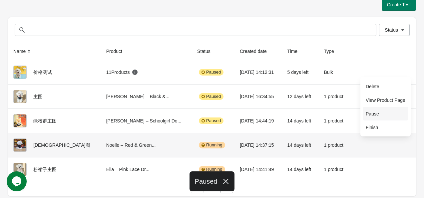
click at [382, 112] on span "Pause" at bounding box center [385, 113] width 40 height 7
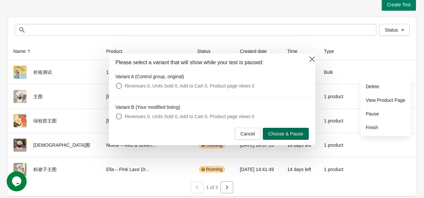
click at [297, 135] on span "Choose & Pause" at bounding box center [285, 133] width 35 height 5
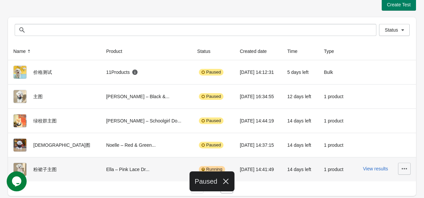
click at [404, 167] on icon "button" at bounding box center [404, 168] width 7 height 7
click at [385, 138] on span "Pause" at bounding box center [385, 138] width 40 height 7
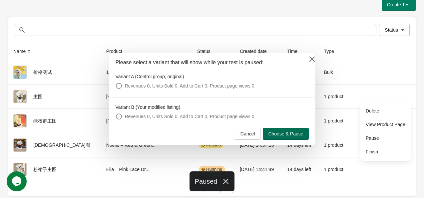
click at [287, 130] on button "Choose & Pause" at bounding box center [285, 134] width 46 height 12
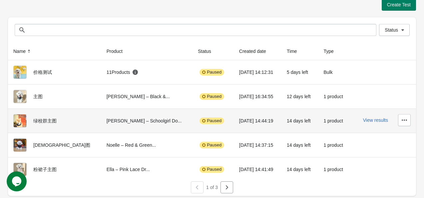
click at [20, 118] on img at bounding box center [19, 120] width 13 height 13
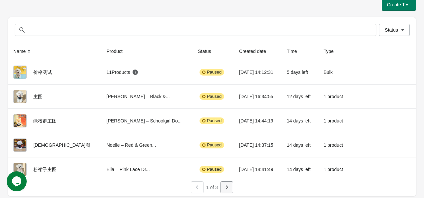
click at [225, 188] on icon "button" at bounding box center [226, 187] width 7 height 7
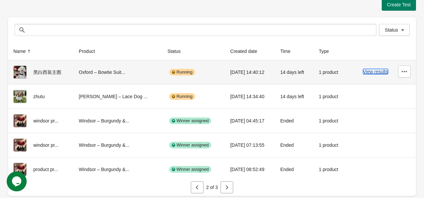
click at [373, 71] on button "View results" at bounding box center [375, 71] width 25 height 5
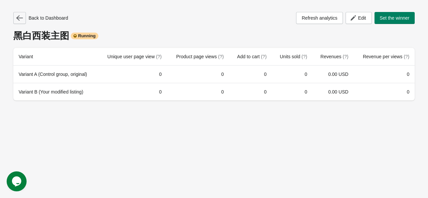
click at [18, 16] on icon "button" at bounding box center [19, 17] width 7 height 5
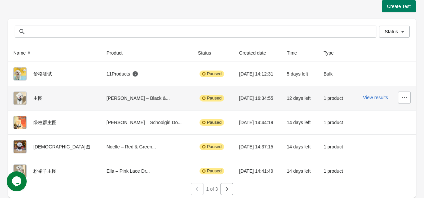
scroll to position [8, 0]
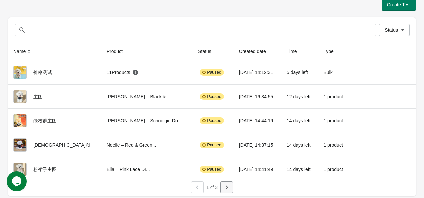
click at [229, 186] on icon "button" at bounding box center [226, 187] width 7 height 7
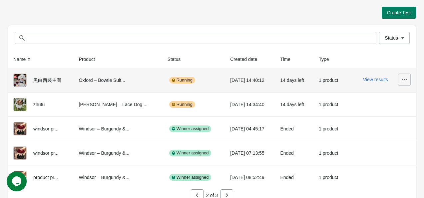
click at [406, 79] on icon "button" at bounding box center [404, 79] width 7 height 7
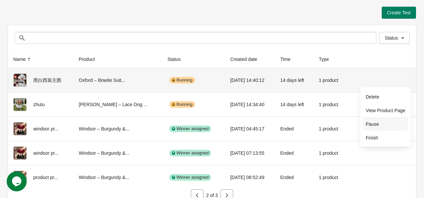
click at [380, 123] on span "Pause" at bounding box center [385, 124] width 40 height 7
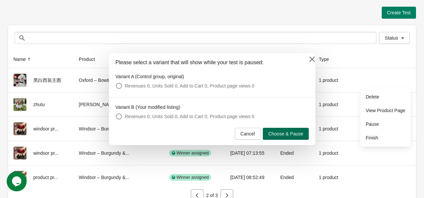
click at [282, 134] on span "Choose & Pause" at bounding box center [285, 133] width 35 height 5
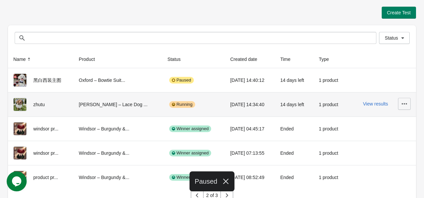
click at [408, 103] on button "button" at bounding box center [404, 104] width 13 height 12
click at [379, 146] on span "Pause" at bounding box center [385, 148] width 40 height 7
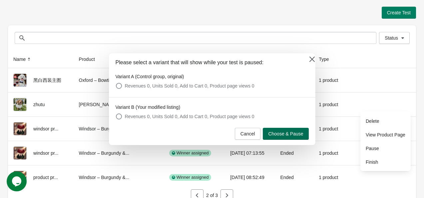
click at [284, 135] on span "Choose & Pause" at bounding box center [285, 133] width 35 height 5
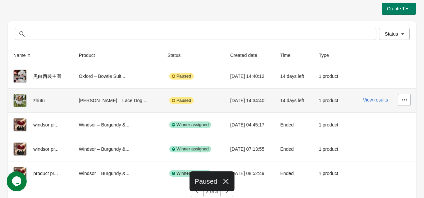
scroll to position [8, 0]
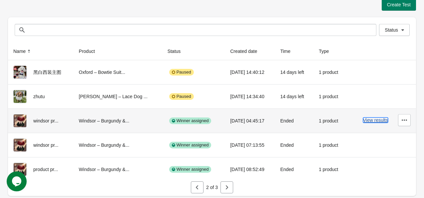
click at [374, 117] on button "View results" at bounding box center [375, 119] width 25 height 5
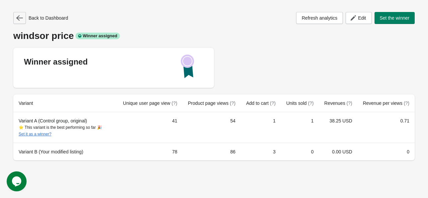
click at [18, 13] on button "button" at bounding box center [19, 18] width 13 height 12
